Goal: Check status: Check status

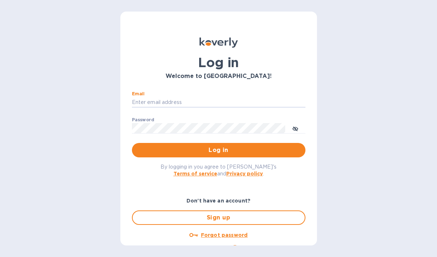
type input "[PERSON_NAME][EMAIL_ADDRESS][DOMAIN_NAME]"
click at [217, 150] on button "Log in" at bounding box center [218, 150] width 173 height 14
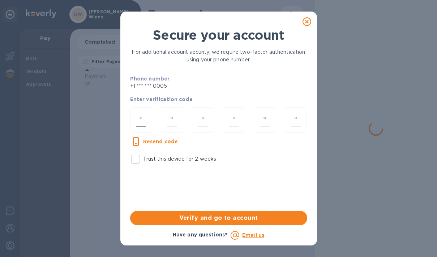
click at [138, 120] on input "number" at bounding box center [141, 119] width 10 height 13
type input "5"
type input "6"
type input "3"
type input "7"
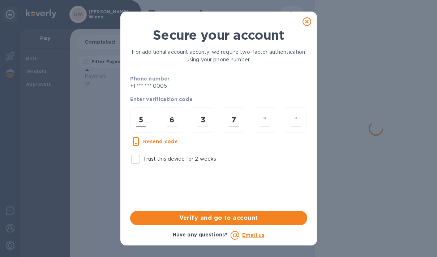
type input "0"
type input "8"
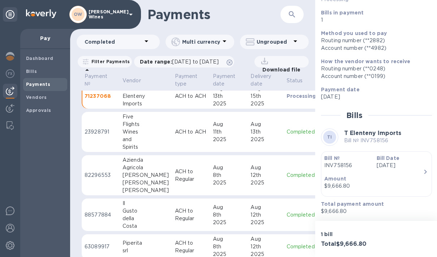
scroll to position [65, 0]
drag, startPoint x: 391, startPoint y: 141, endPoint x: 360, endPoint y: 141, distance: 31.1
click at [360, 141] on p "Bill № INV758156" at bounding box center [372, 141] width 57 height 8
copy p "INV758156"
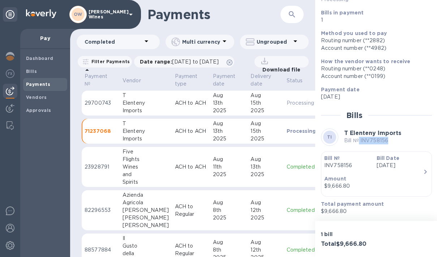
scroll to position [0, 0]
click at [213, 110] on div "2025" at bounding box center [229, 111] width 32 height 8
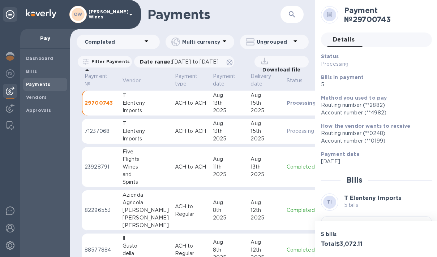
click at [213, 110] on div "2025" at bounding box center [229, 111] width 32 height 8
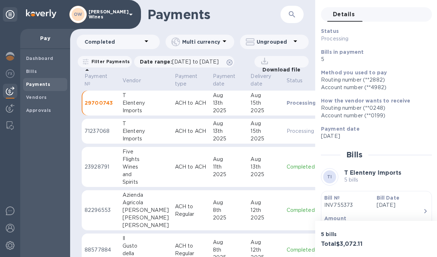
scroll to position [32, 0]
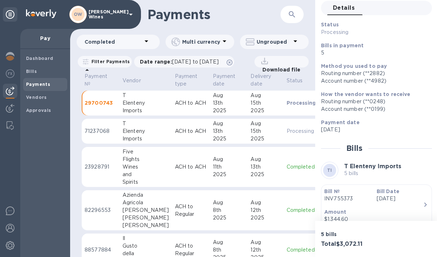
click at [422, 205] on icon "button" at bounding box center [425, 205] width 9 height 9
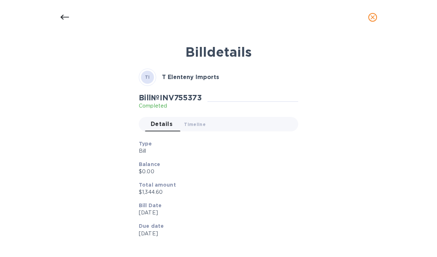
scroll to position [0, 0]
drag, startPoint x: 204, startPoint y: 97, endPoint x: 164, endPoint y: 99, distance: 40.5
click at [164, 99] on h2 "Bill № INV755373" at bounding box center [170, 97] width 63 height 9
copy h2 "№ INV755373"
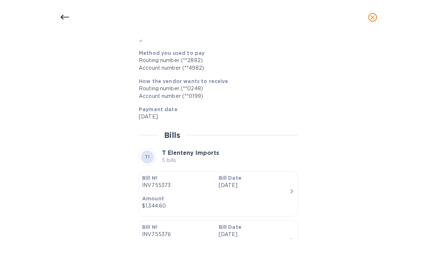
scroll to position [295, 0]
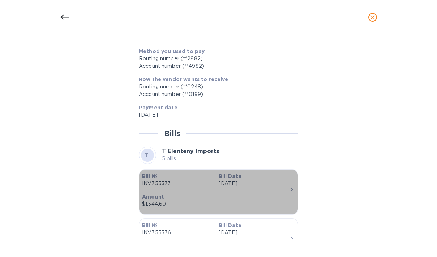
click at [173, 184] on p "INV755373" at bounding box center [177, 184] width 71 height 8
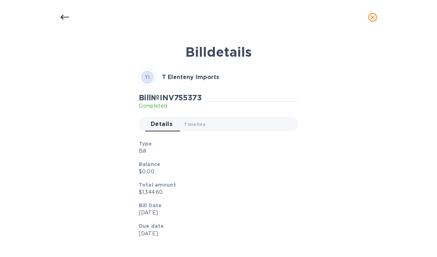
scroll to position [0, 0]
